Goal: Find specific page/section: Find specific page/section

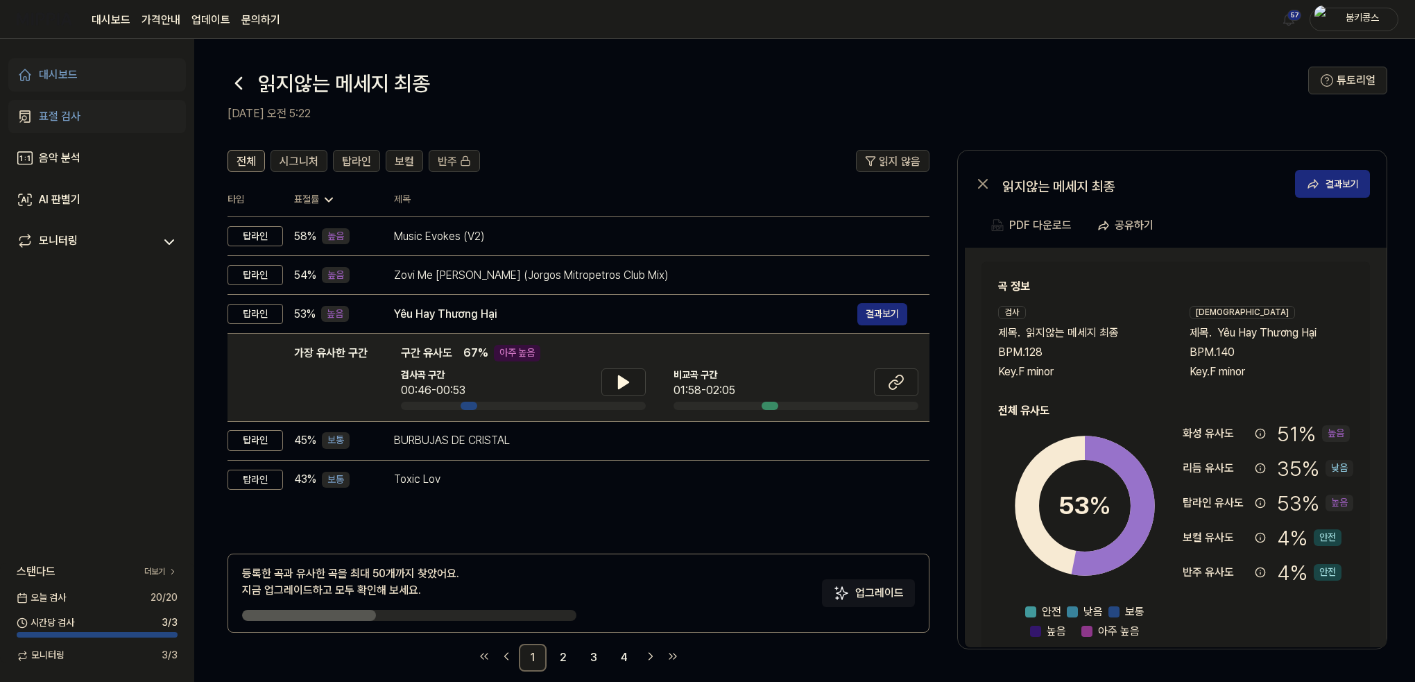
click at [239, 79] on icon at bounding box center [239, 83] width 6 height 11
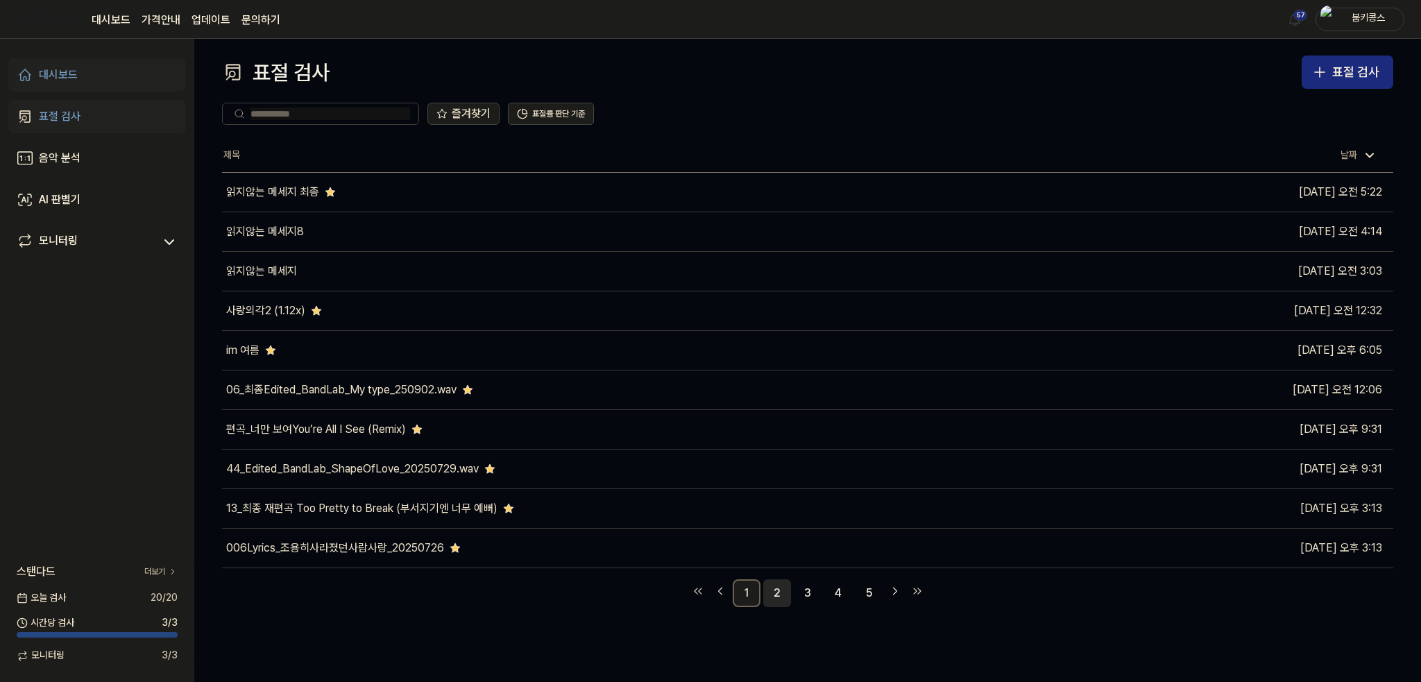
click at [781, 593] on link "2" at bounding box center [777, 593] width 28 height 28
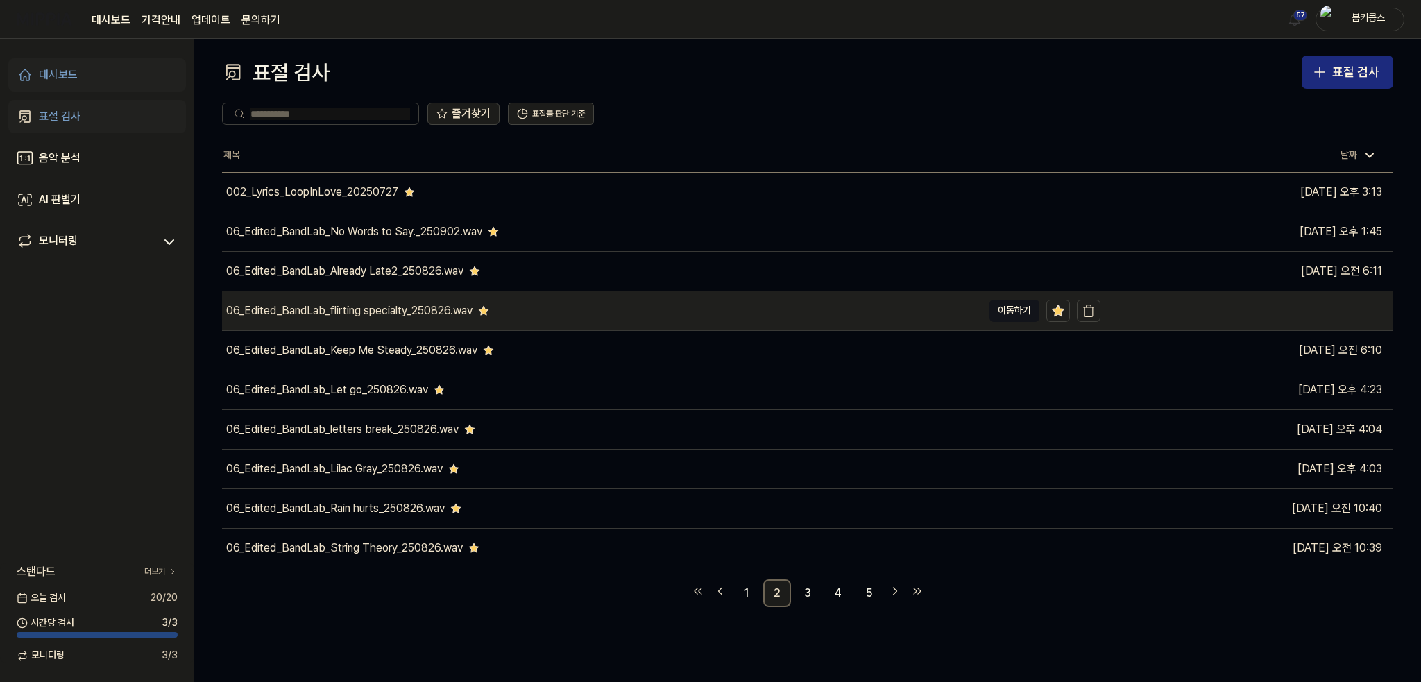
click at [533, 305] on div "06_Edited_BandLab_flirting specialty_250826.wav" at bounding box center [602, 310] width 760 height 39
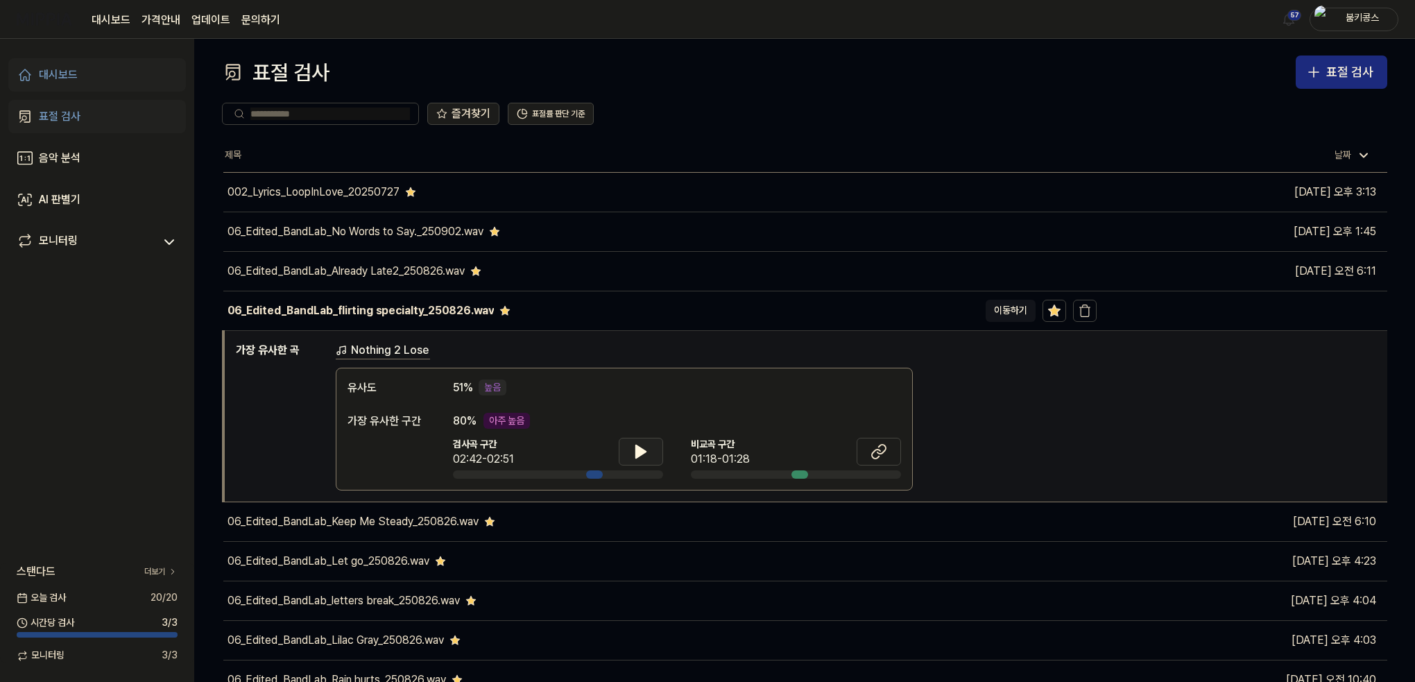
click at [637, 460] on button at bounding box center [641, 452] width 44 height 28
click at [648, 457] on icon at bounding box center [641, 451] width 17 height 17
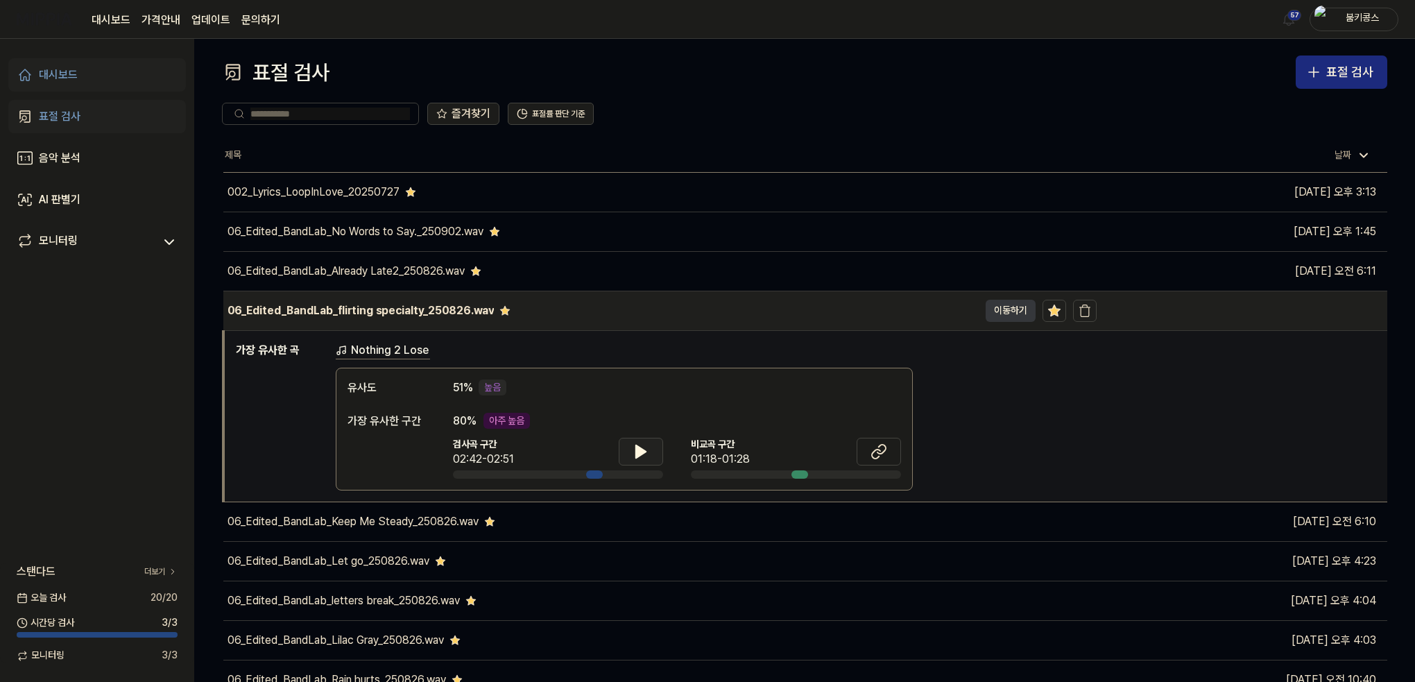
click at [1002, 305] on button "이동하기" at bounding box center [1011, 311] width 50 height 22
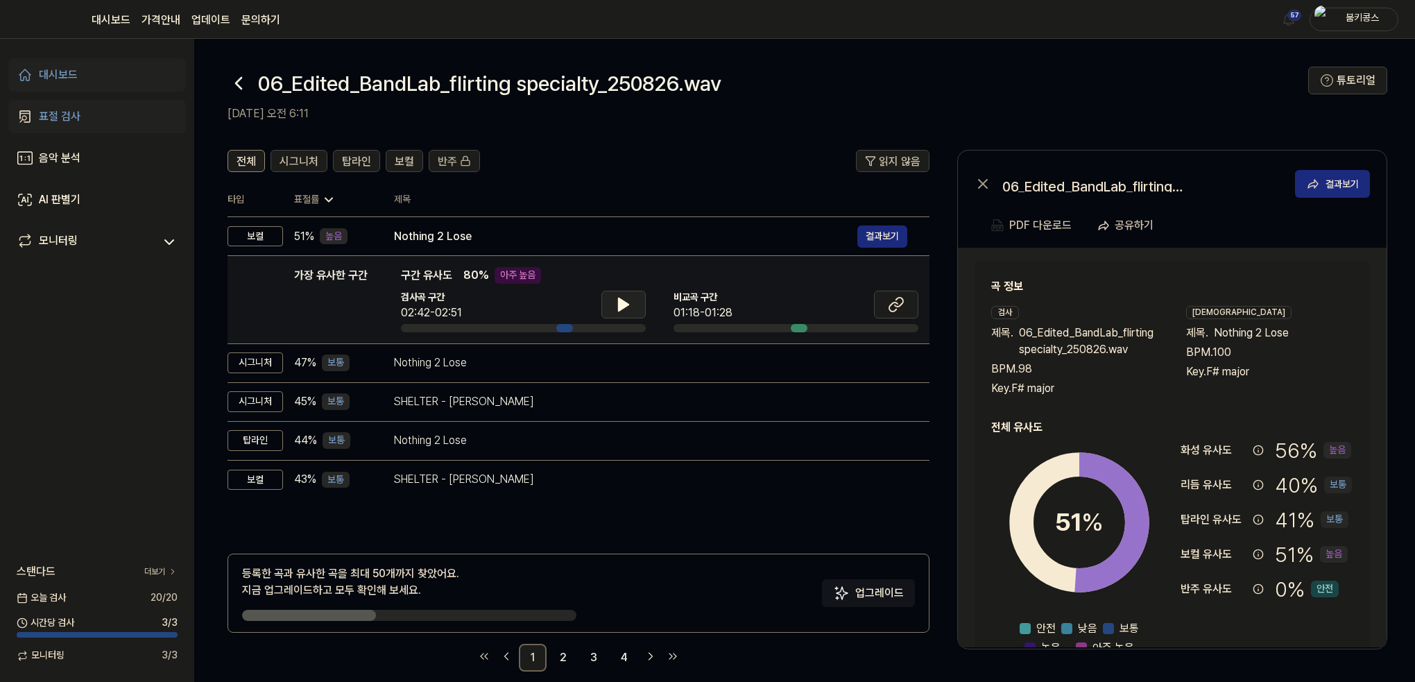
click at [633, 303] on button at bounding box center [624, 305] width 44 height 28
click at [885, 310] on button at bounding box center [896, 305] width 44 height 28
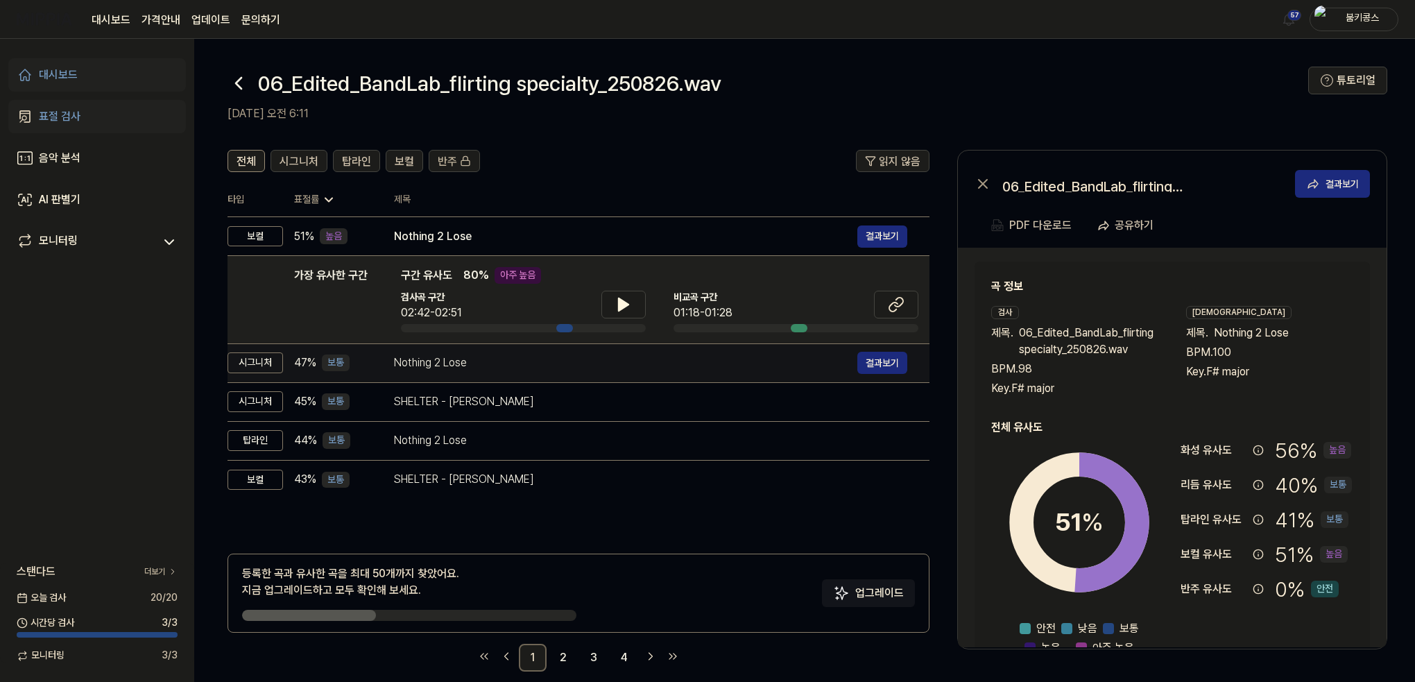
click at [508, 373] on div "Nothing 2 Lose 결과보기" at bounding box center [650, 363] width 513 height 22
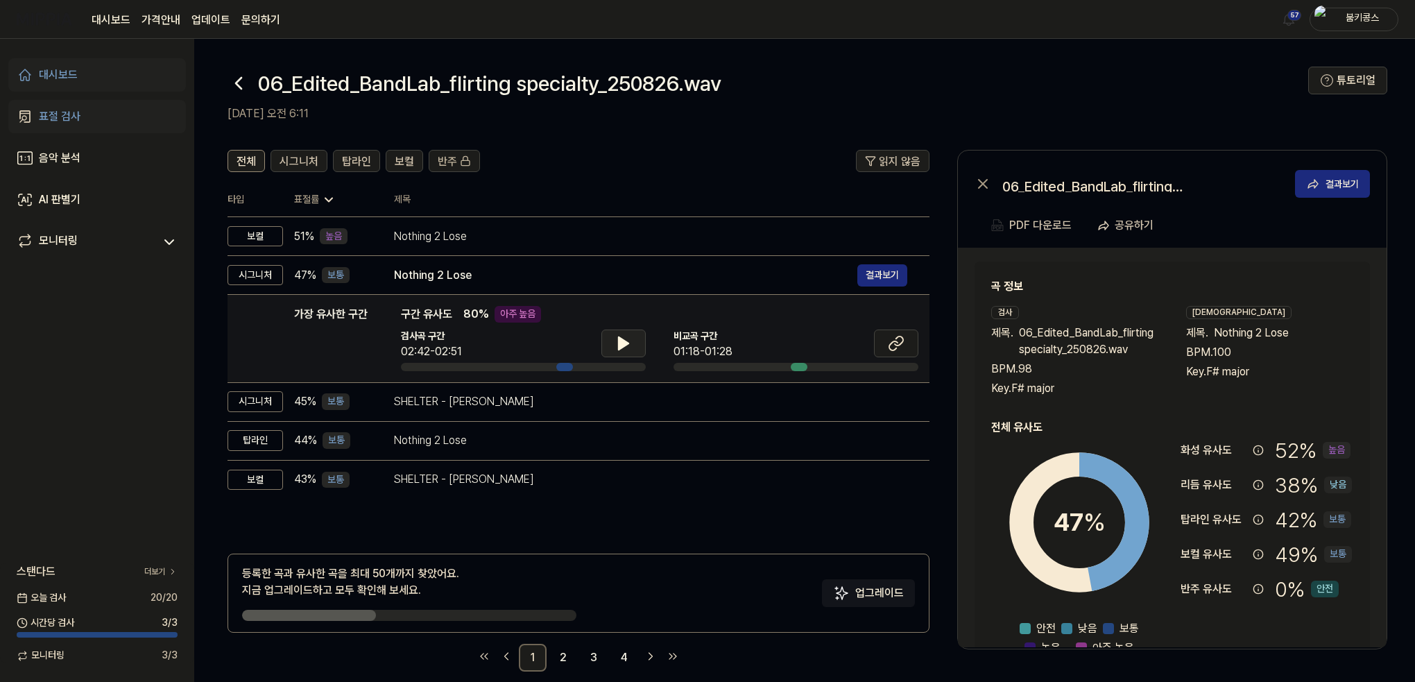
click at [611, 343] on button at bounding box center [624, 344] width 44 height 28
click at [625, 341] on icon at bounding box center [626, 343] width 3 height 11
click at [885, 343] on button at bounding box center [896, 344] width 44 height 28
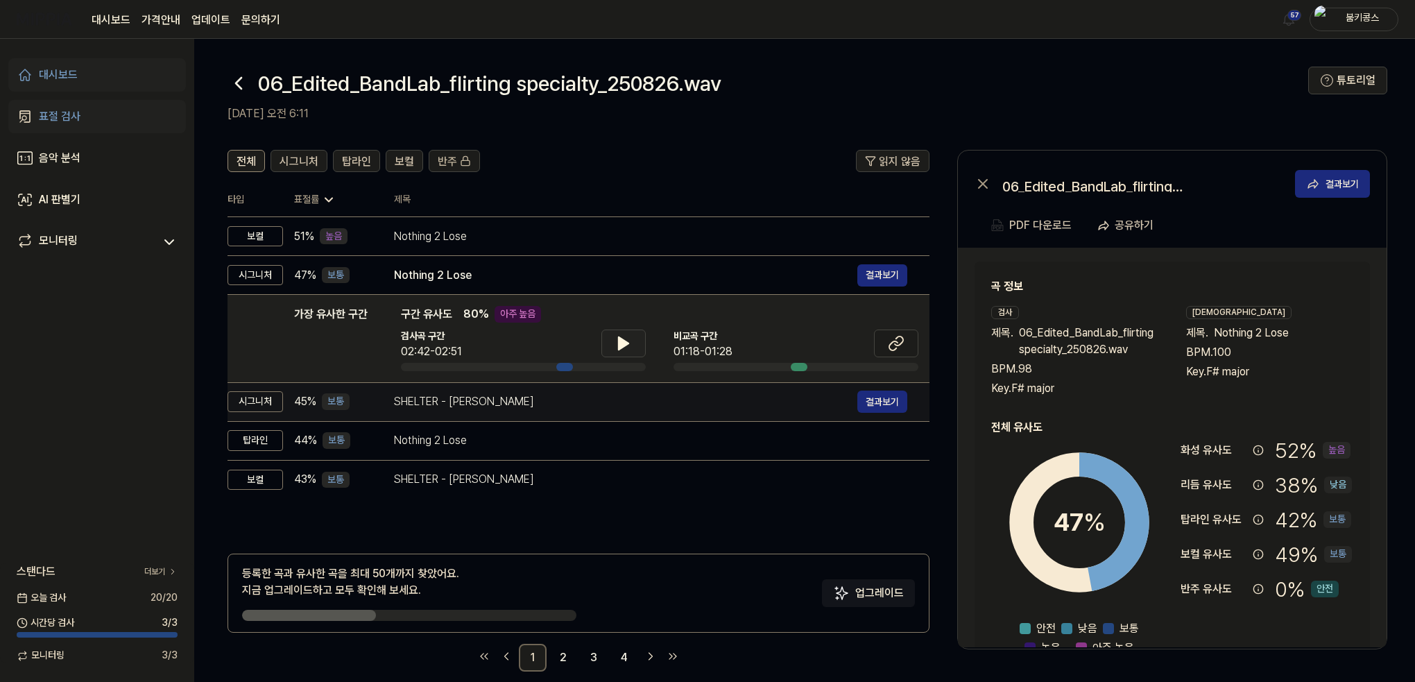
click at [512, 398] on div "SHELTER - [PERSON_NAME]" at bounding box center [626, 401] width 464 height 17
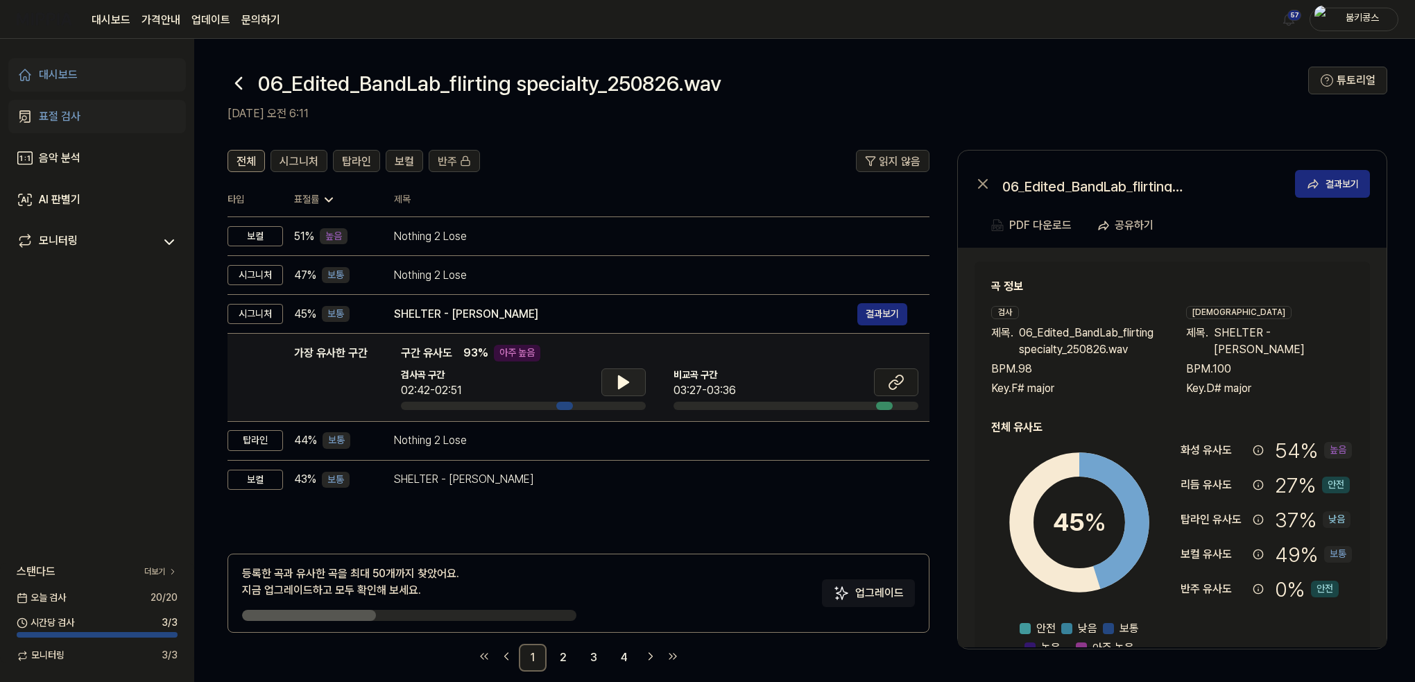
click at [638, 382] on button at bounding box center [624, 382] width 44 height 28
click at [902, 384] on icon at bounding box center [896, 382] width 17 height 17
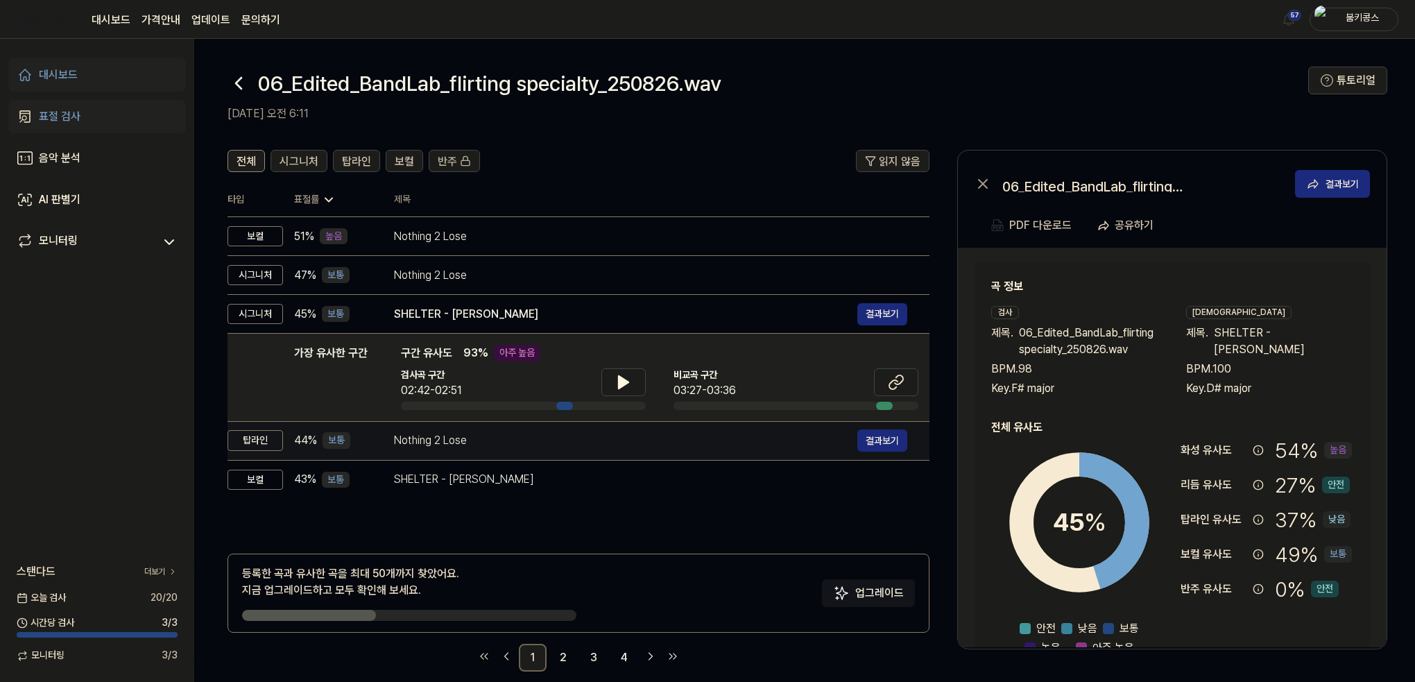
click at [497, 428] on td "Nothing 2 Lose 결과보기" at bounding box center [651, 440] width 558 height 39
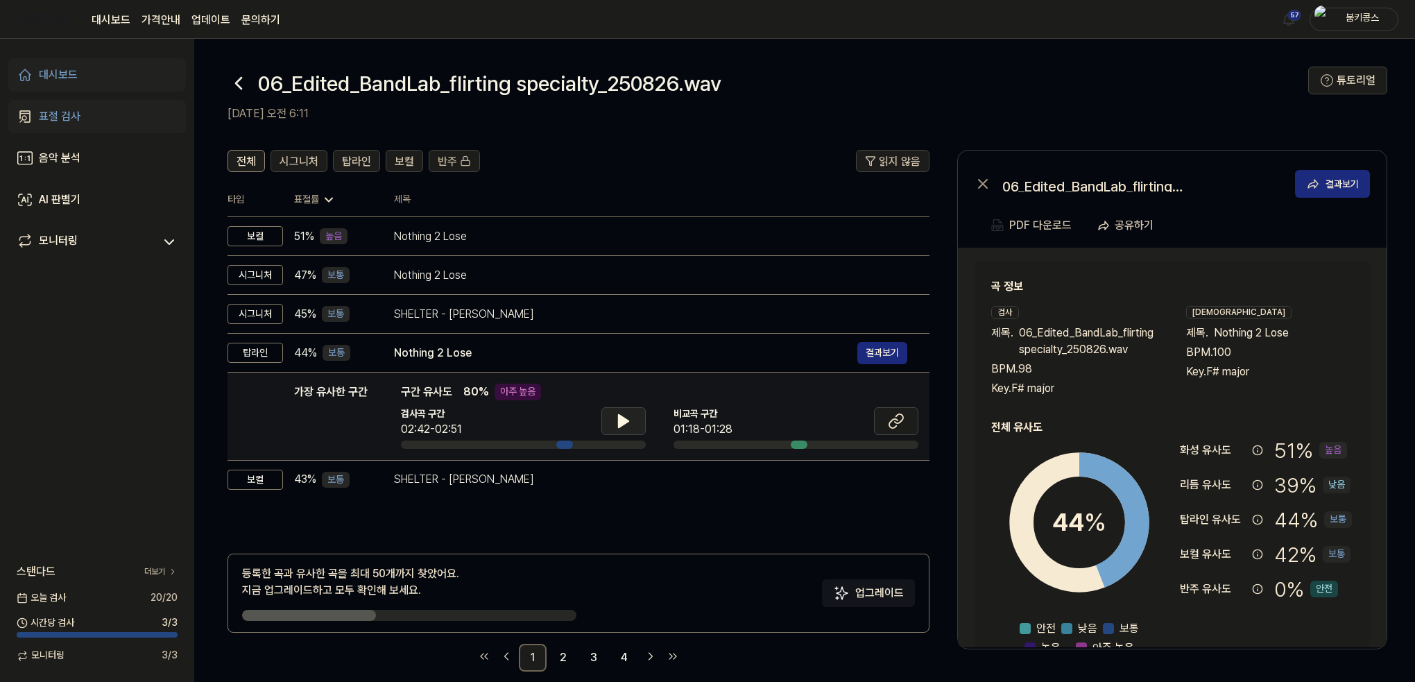
click at [633, 420] on button at bounding box center [624, 421] width 44 height 28
click at [883, 417] on button at bounding box center [896, 421] width 44 height 28
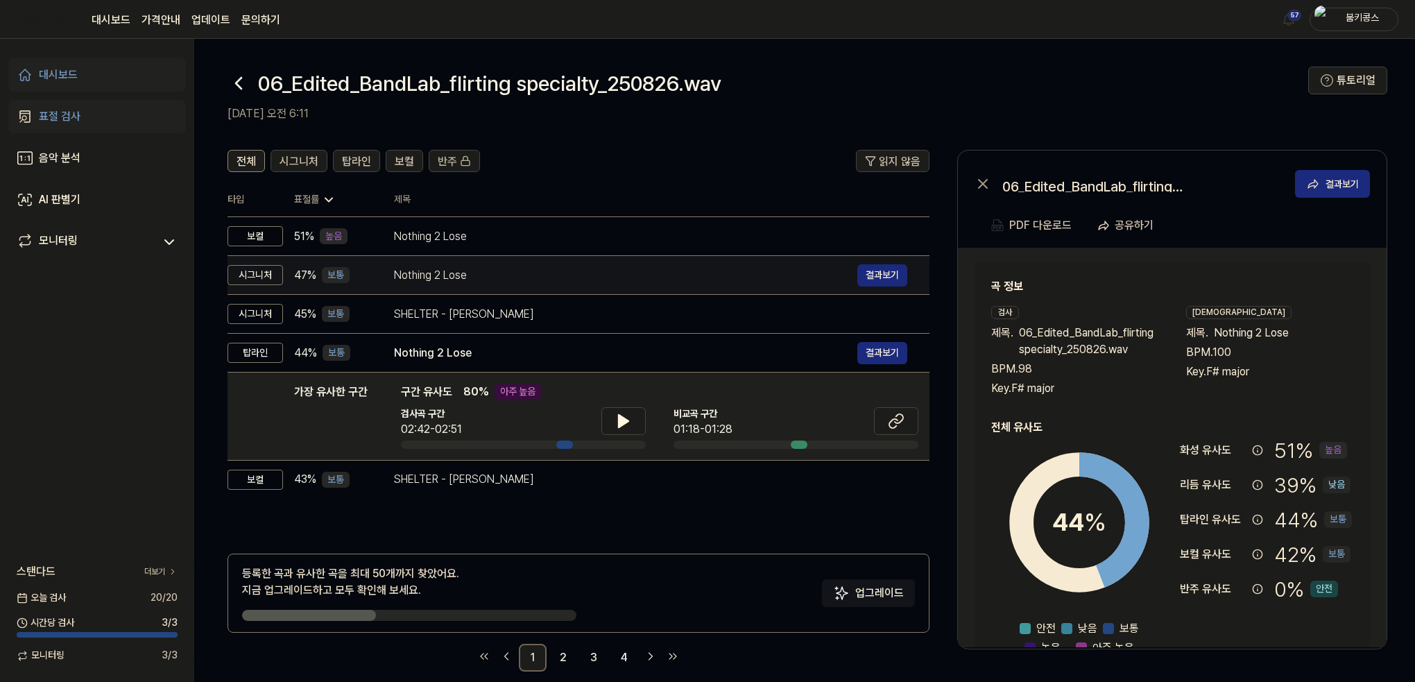
click at [540, 291] on td "Nothing 2 Lose 결과보기" at bounding box center [651, 275] width 558 height 39
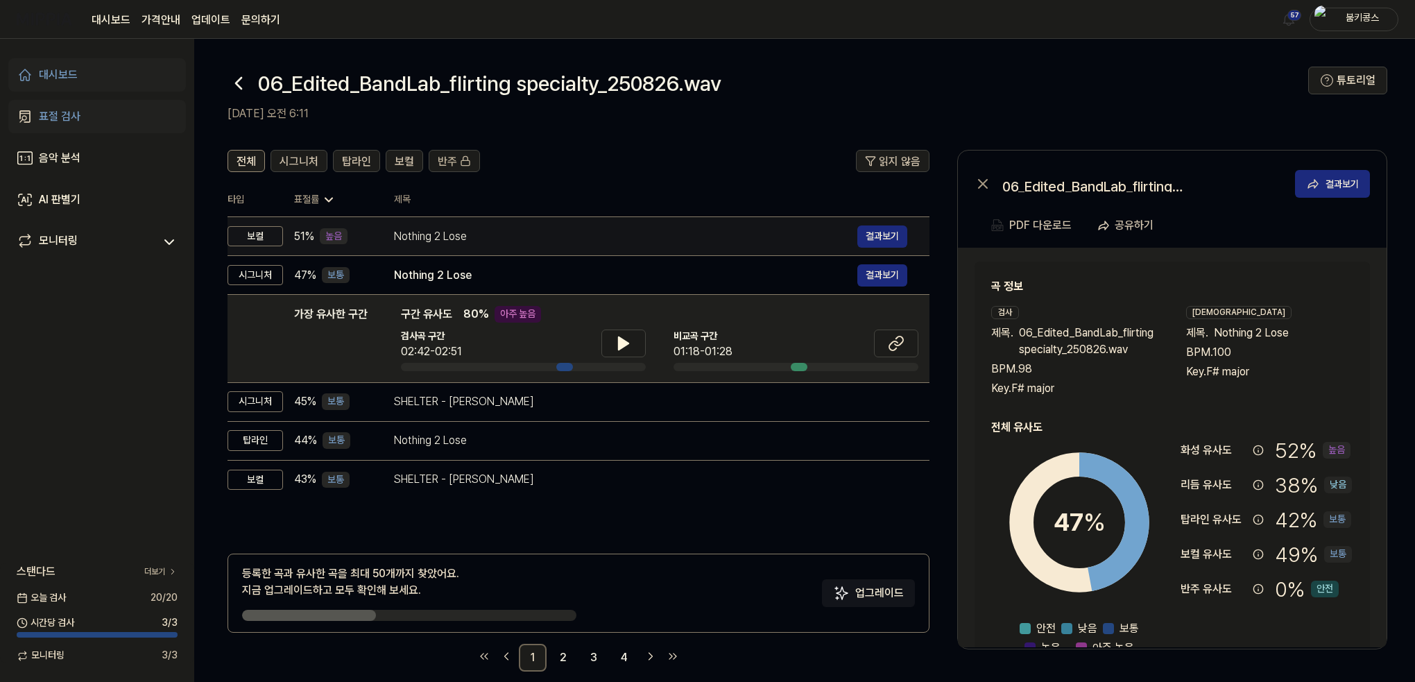
click at [539, 246] on div "Nothing 2 Lose 결과보기" at bounding box center [650, 237] width 513 height 22
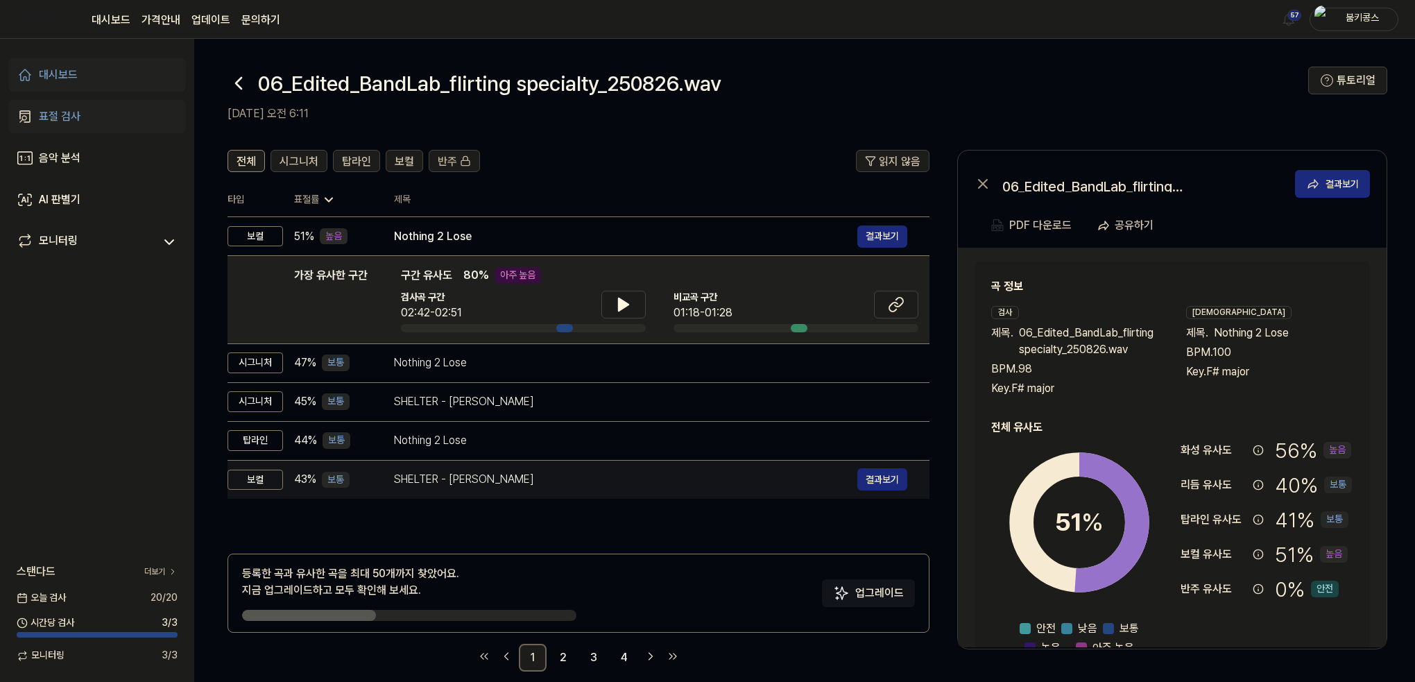
click at [532, 484] on div "SHELTER - [PERSON_NAME]" at bounding box center [626, 479] width 464 height 17
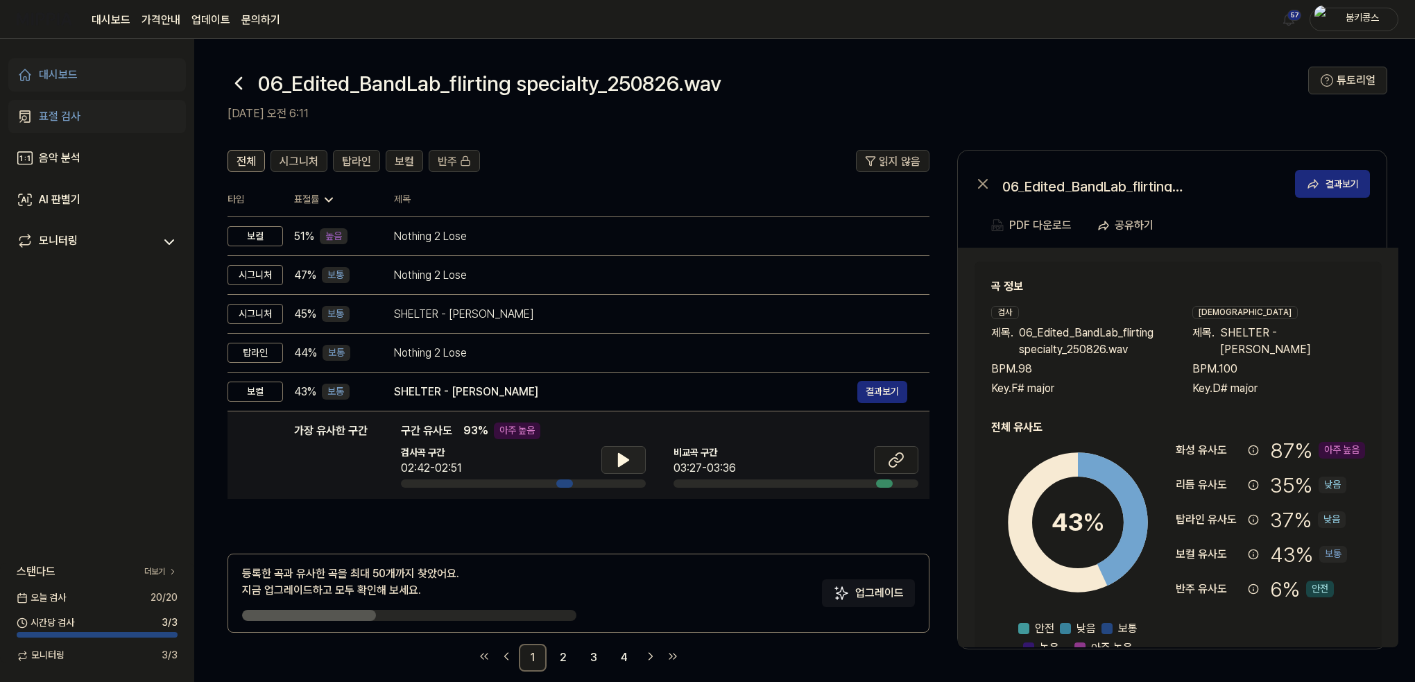
click at [631, 461] on button at bounding box center [624, 460] width 44 height 28
click at [896, 468] on icon at bounding box center [896, 460] width 17 height 17
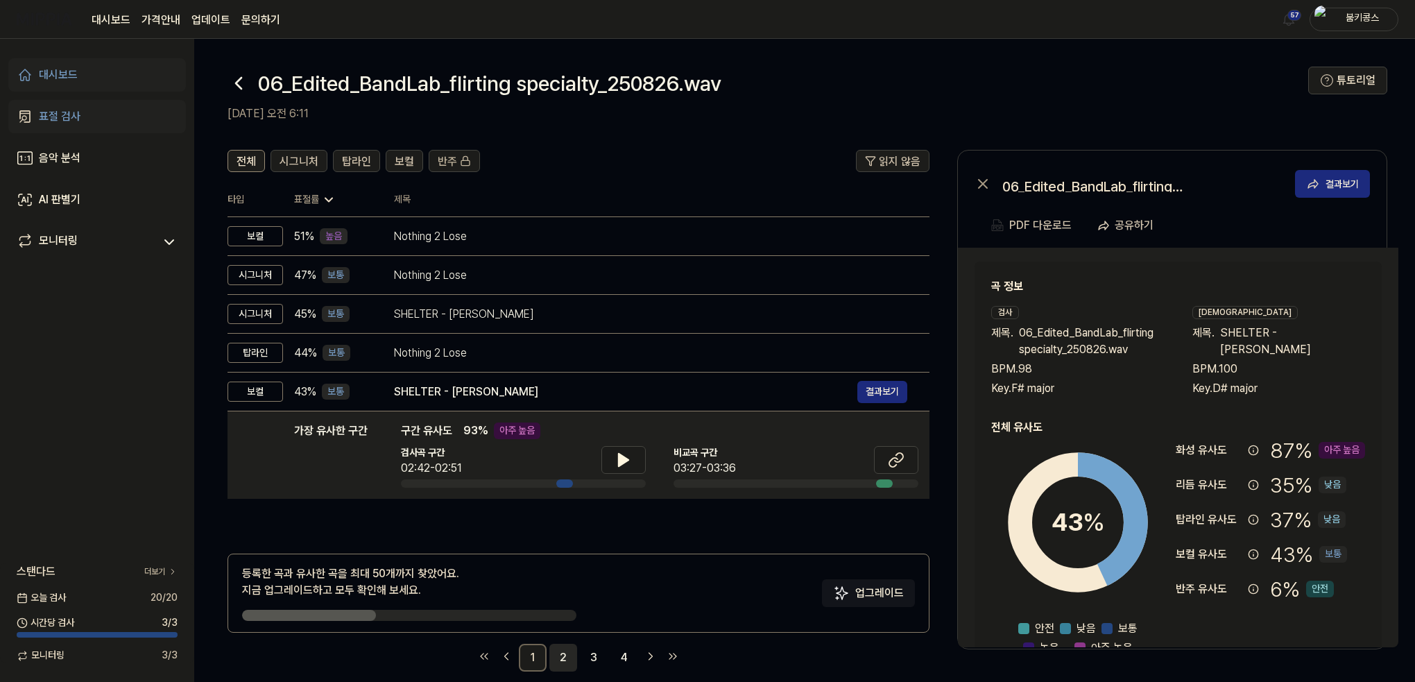
click at [563, 652] on link "2" at bounding box center [564, 658] width 28 height 28
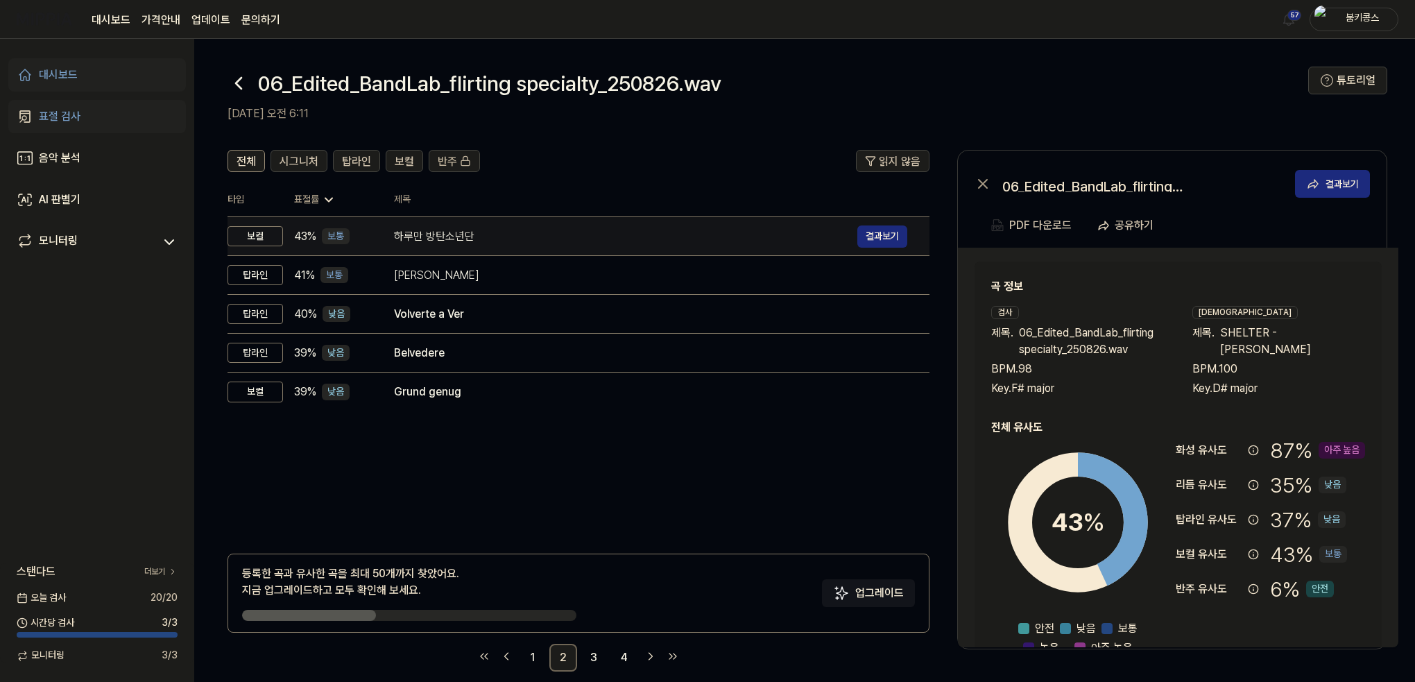
click at [495, 230] on div "하루만 방탄소년단" at bounding box center [626, 236] width 464 height 17
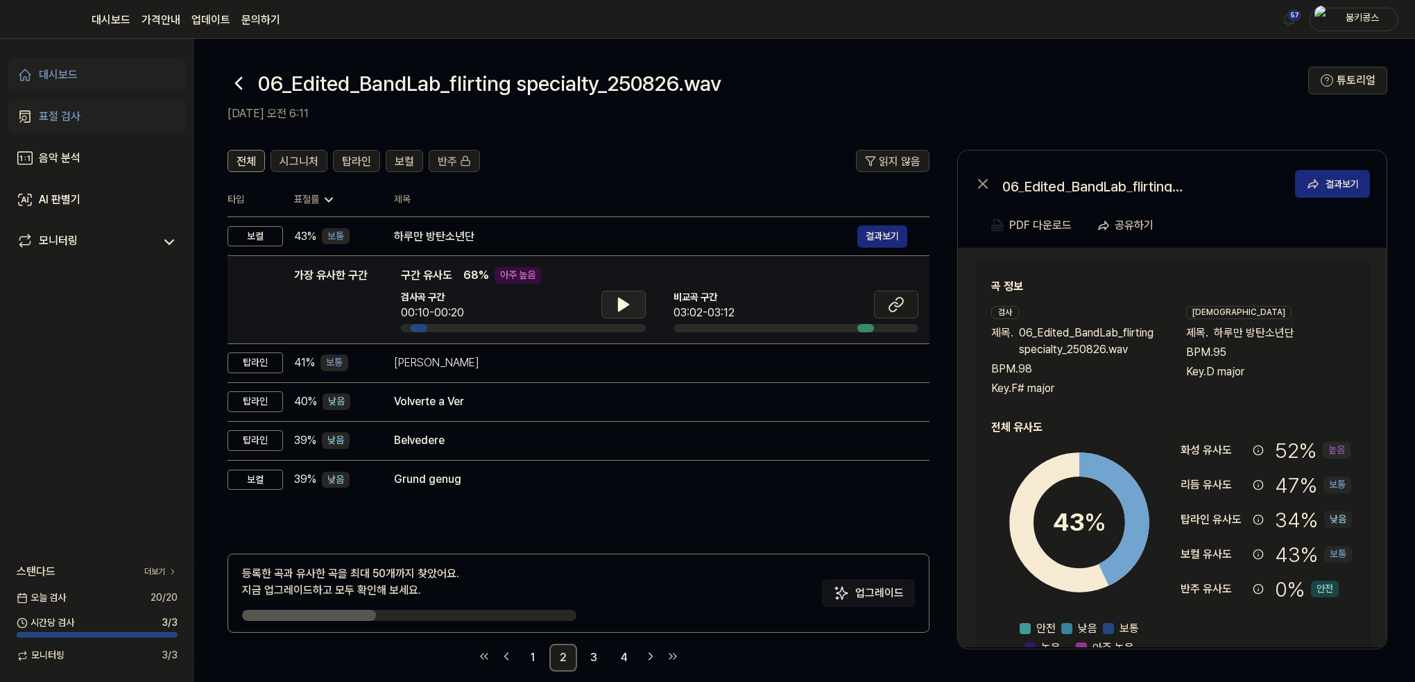
click at [622, 307] on icon at bounding box center [624, 304] width 10 height 12
click at [622, 307] on icon at bounding box center [621, 304] width 3 height 11
click at [900, 316] on button at bounding box center [896, 305] width 44 height 28
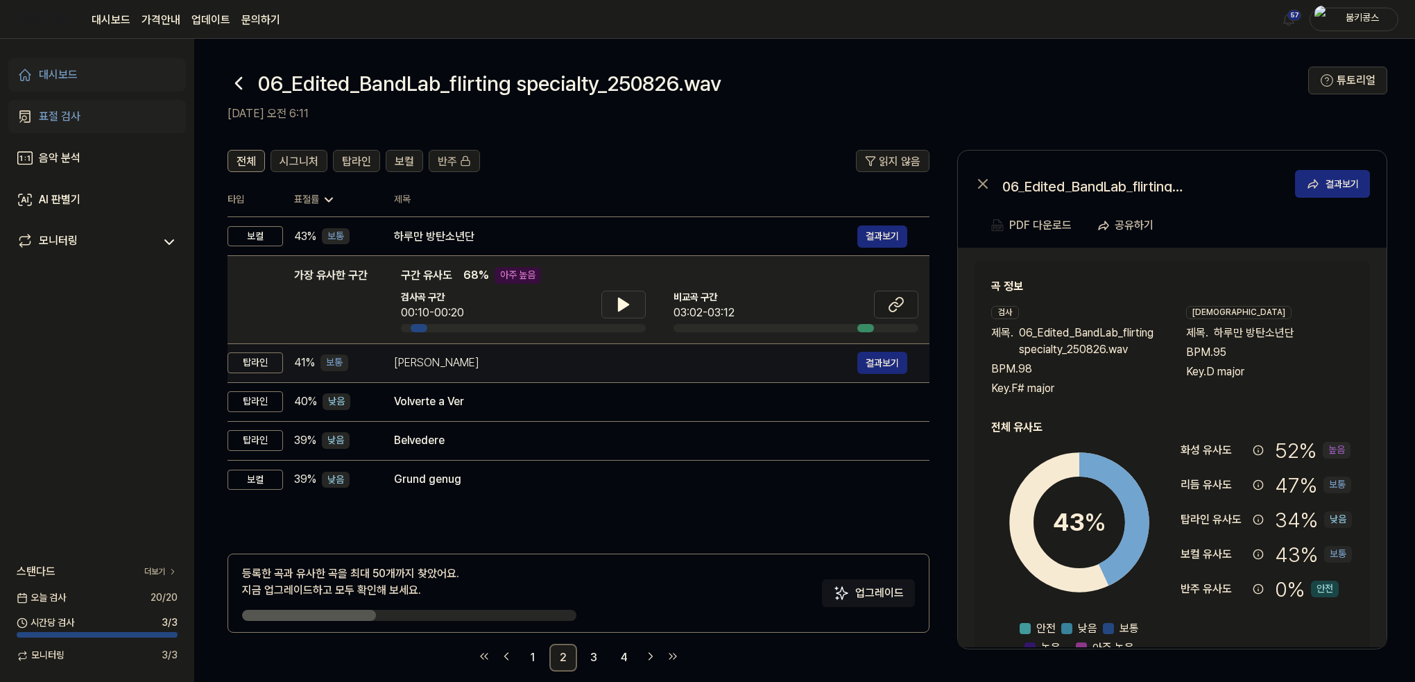
click at [491, 368] on div "[PERSON_NAME]" at bounding box center [626, 363] width 464 height 17
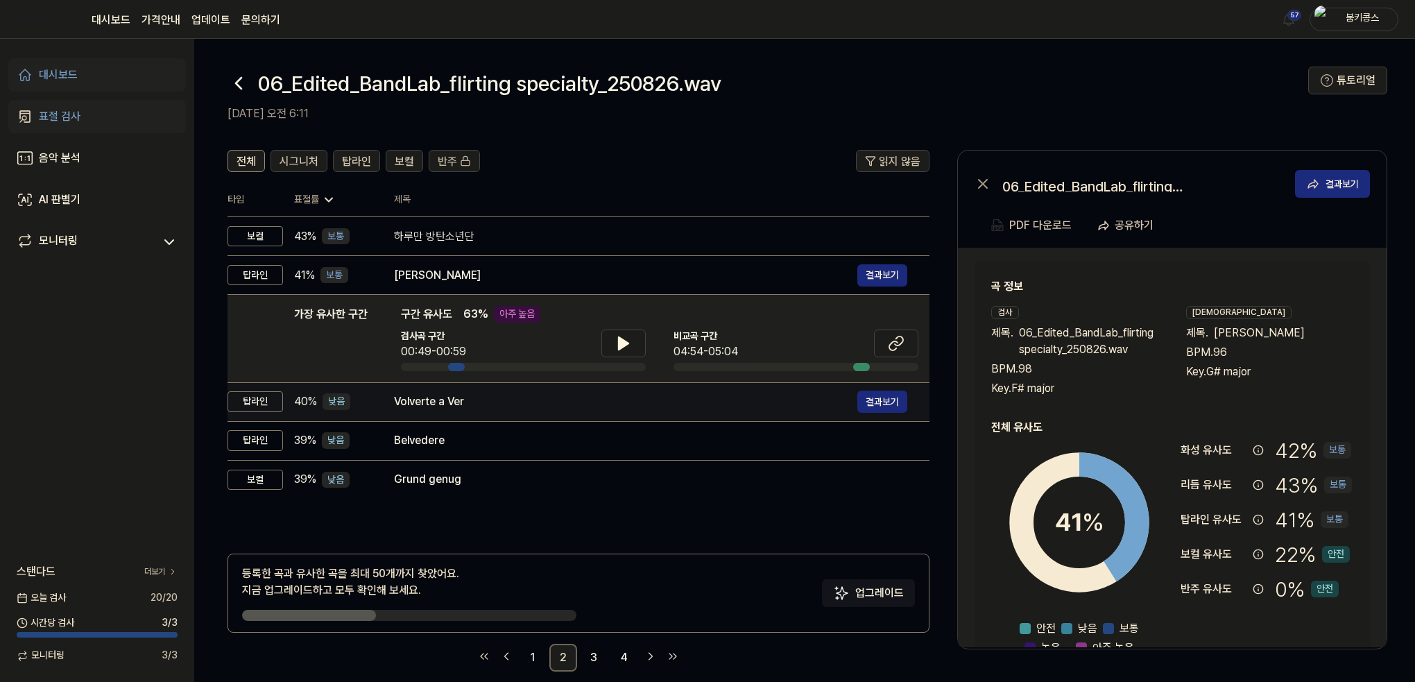
click at [493, 391] on div "Volverte a Ver 결과보기" at bounding box center [650, 402] width 513 height 22
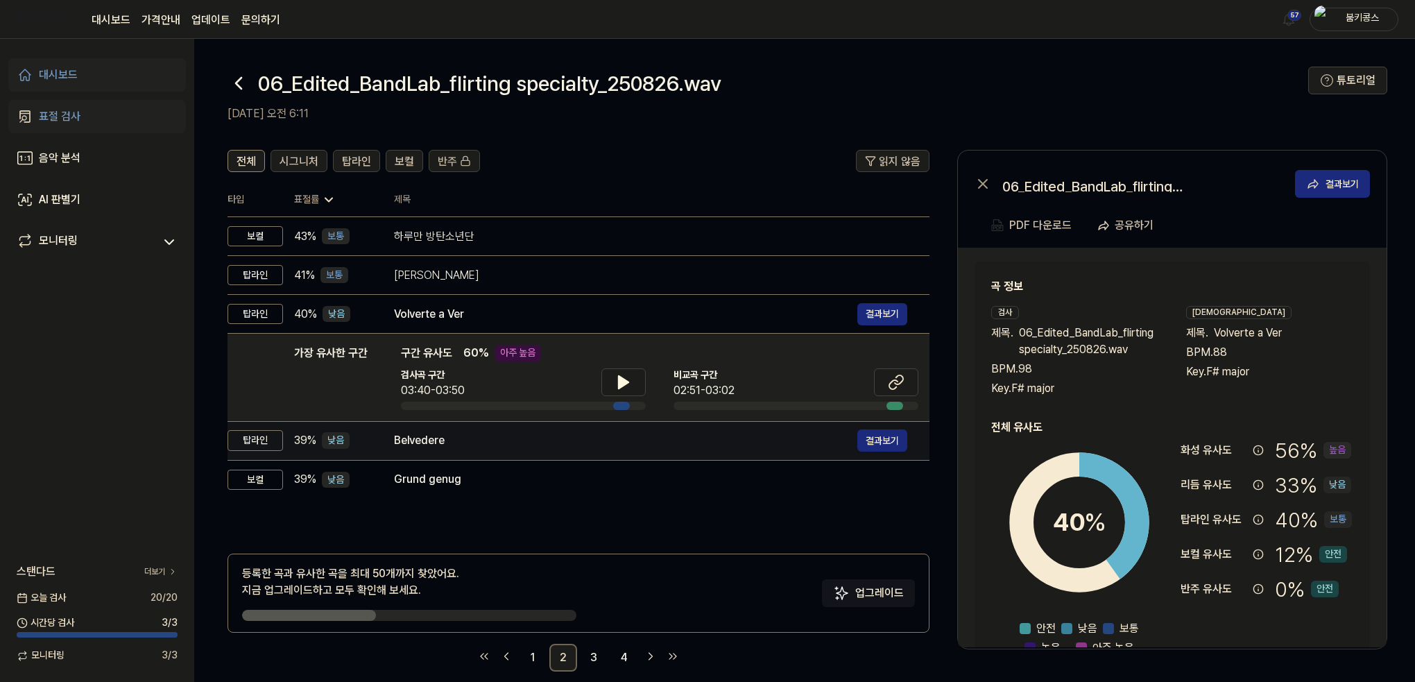
click at [512, 442] on div "Belvedere" at bounding box center [626, 440] width 464 height 17
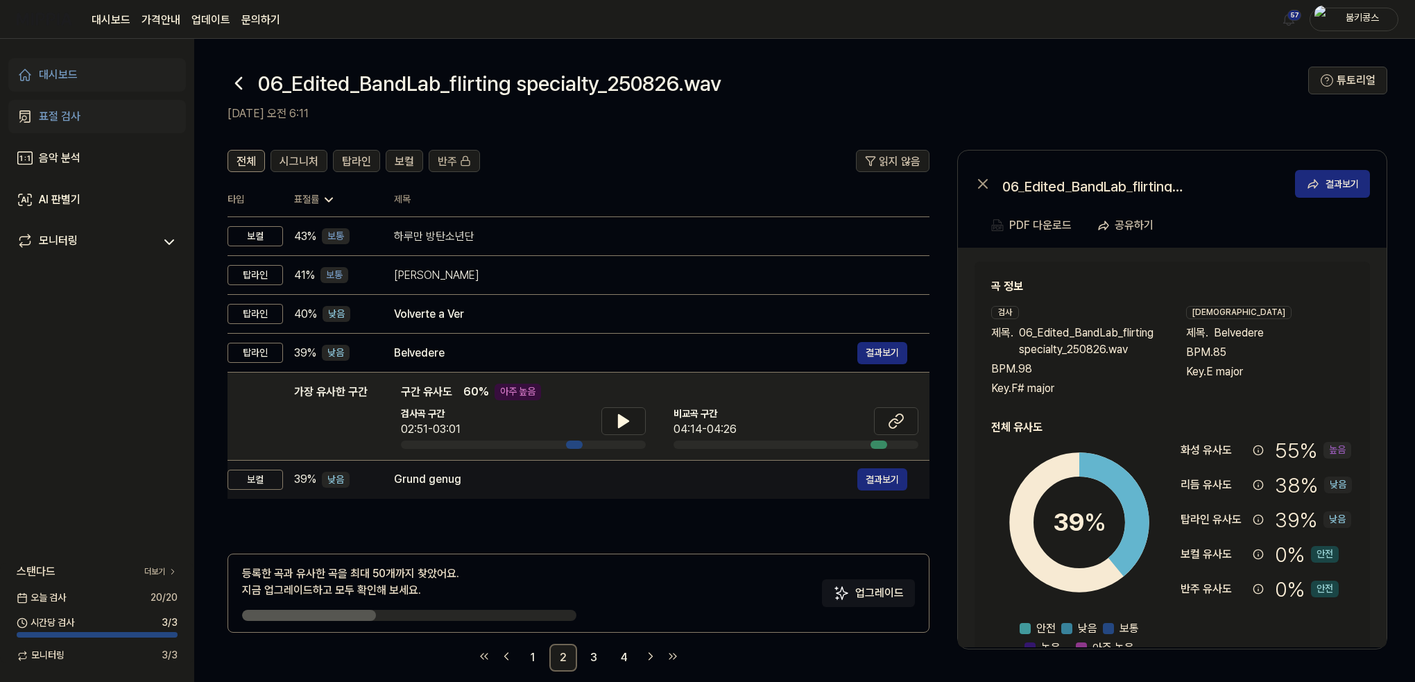
click at [519, 471] on div "Grund genug" at bounding box center [626, 479] width 464 height 17
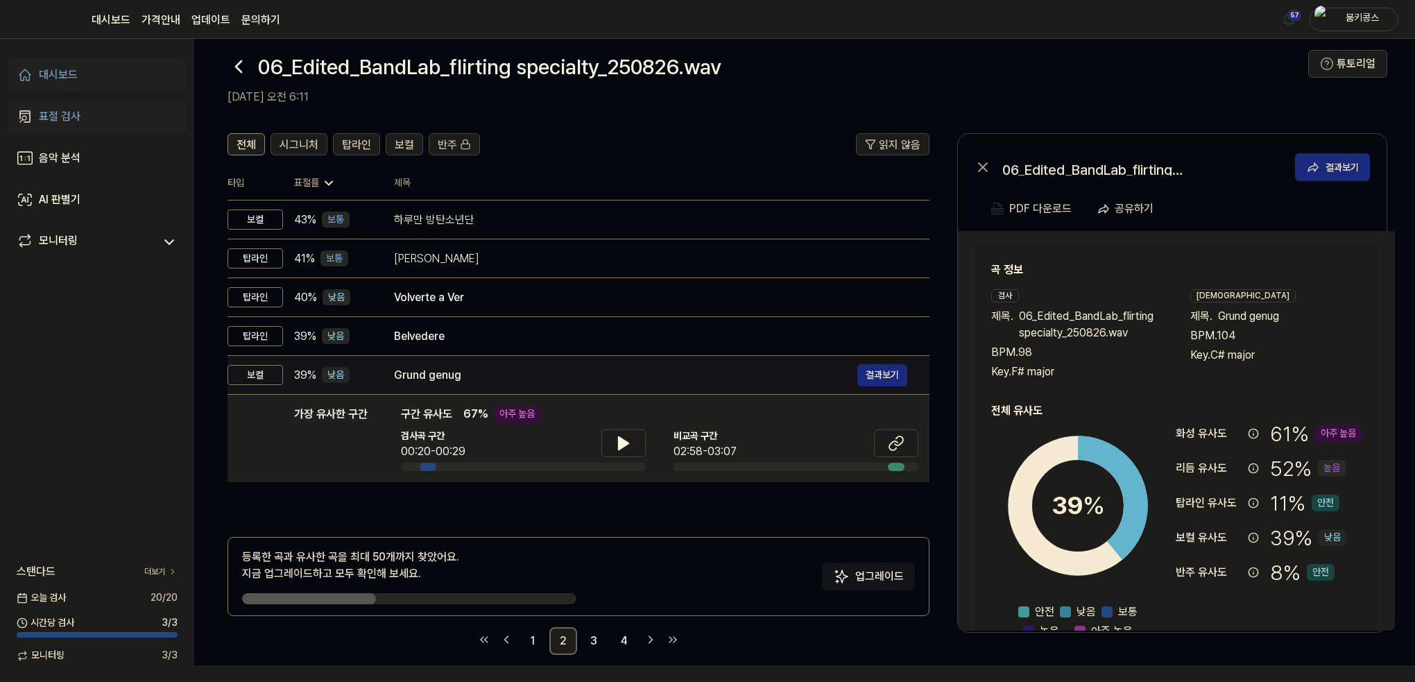
scroll to position [17, 0]
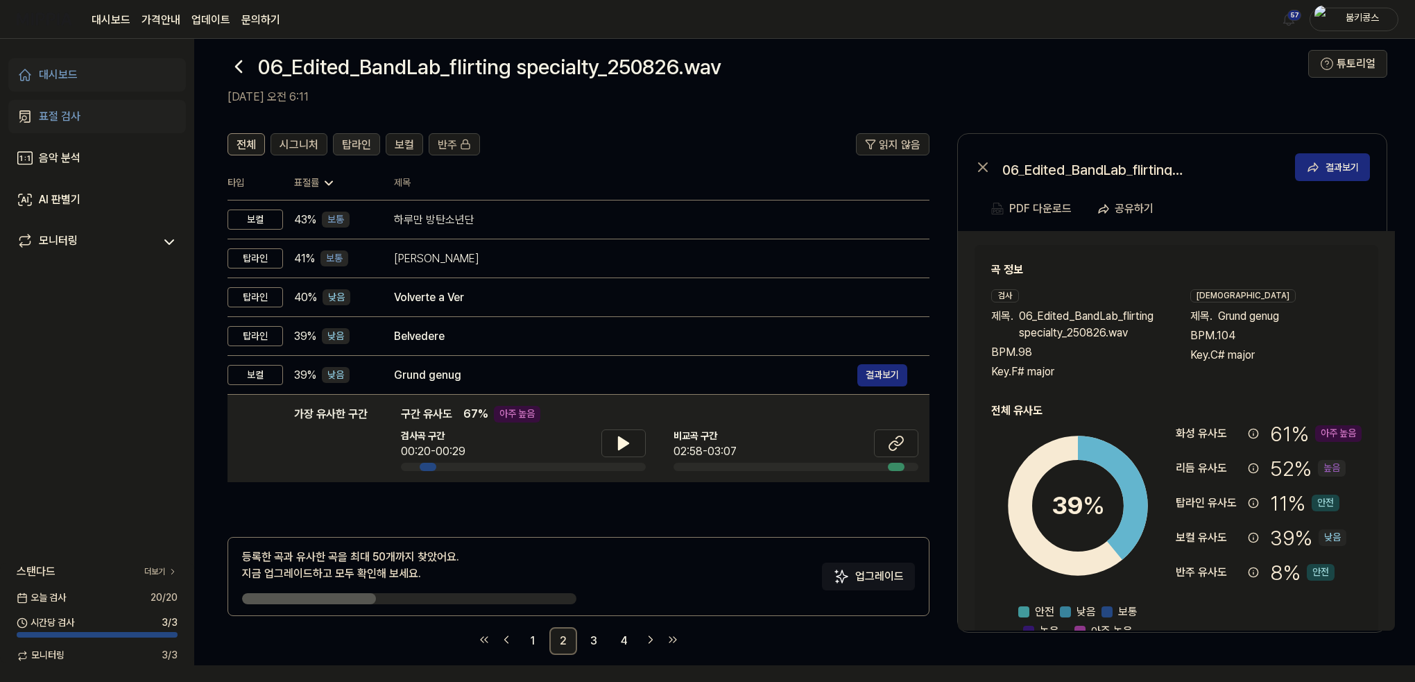
click at [357, 151] on span "탑라인" at bounding box center [356, 145] width 29 height 17
